Goal: Task Accomplishment & Management: Manage account settings

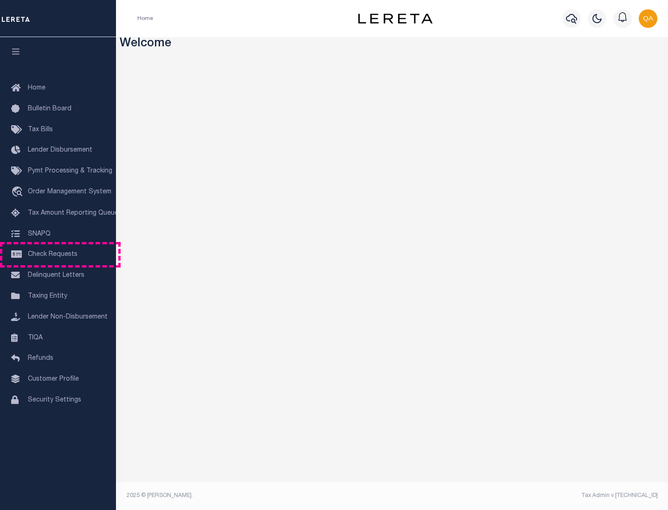
click at [58, 255] on span "Check Requests" at bounding box center [53, 254] width 50 height 6
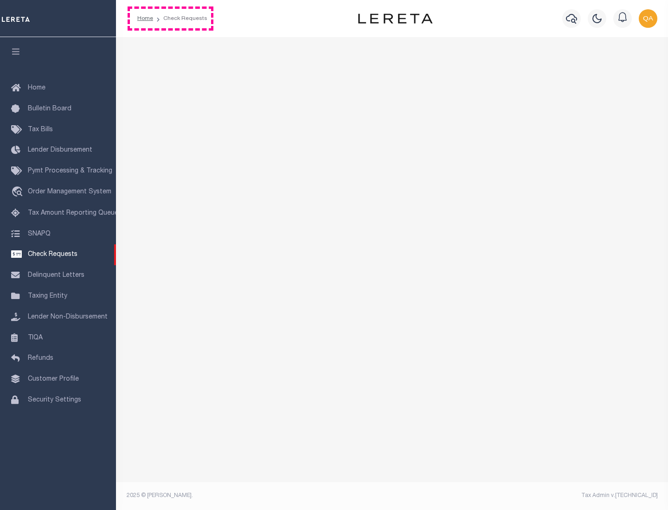
select select "50"
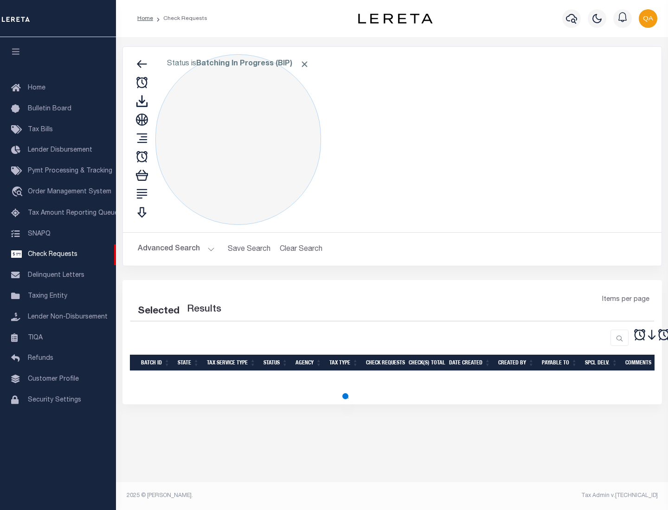
select select "50"
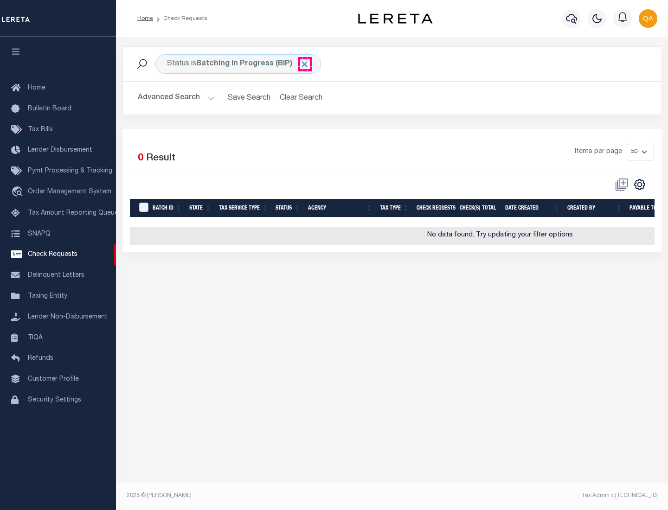
click at [305, 64] on span "Click to Remove" at bounding box center [305, 64] width 10 height 10
